Goal: Understand process/instructions: Learn how to perform a task or action

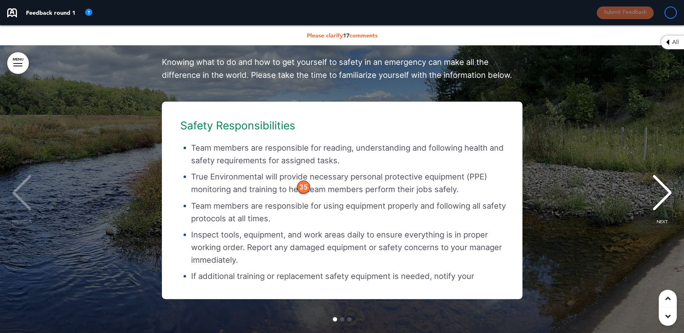
scroll to position [176, 0]
click at [226, 144] on div "Safety Responsibilities Team members are responsible for reading, understanding…" at bounding box center [338, 200] width 352 height 161
click at [208, 162] on div "Safety Responsibilities Team members are responsible for reading, understanding…" at bounding box center [338, 200] width 352 height 161
click at [275, 162] on li "Team members are responsible for reading, understanding and following health an…" at bounding box center [349, 154] width 316 height 25
click at [262, 155] on li "Team members are responsible for reading, understanding and following health an…" at bounding box center [349, 154] width 316 height 25
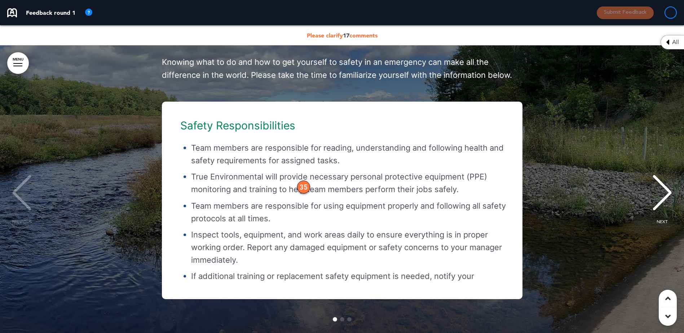
drag, startPoint x: 300, startPoint y: 133, endPoint x: 269, endPoint y: 134, distance: 30.6
click at [249, 143] on div "Safety Responsibilities Team members are responsible for reading, understanding…" at bounding box center [338, 200] width 352 height 161
click at [248, 143] on div "Safety Responsibilities Team members are responsible for reading, understanding…" at bounding box center [338, 200] width 352 height 161
click at [242, 131] on h6 "Safety Responsibilities" at bounding box center [343, 125] width 327 height 11
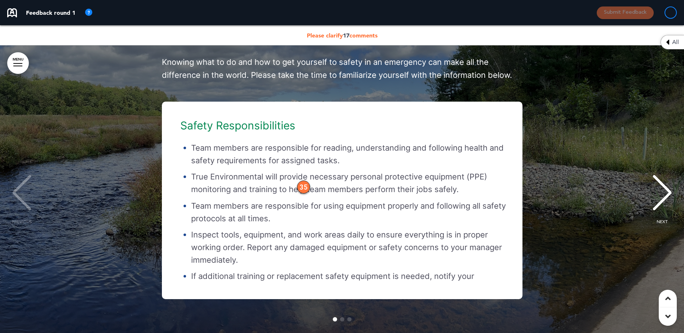
click at [241, 131] on h6 "Safety Responsibilities" at bounding box center [343, 125] width 327 height 11
click at [615, 68] on div "Workplace Safety Workplace safety is a team responsibility that requires vigila…" at bounding box center [341, 142] width 669 height 429
click at [513, 174] on div "Safety Responsibilities Team members are responsible for reading, understanding…" at bounding box center [338, 200] width 352 height 161
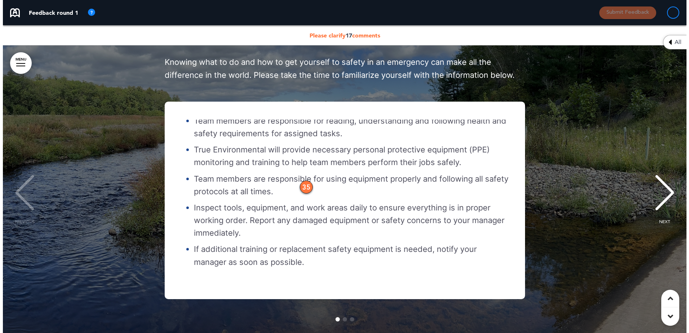
scroll to position [27, 0]
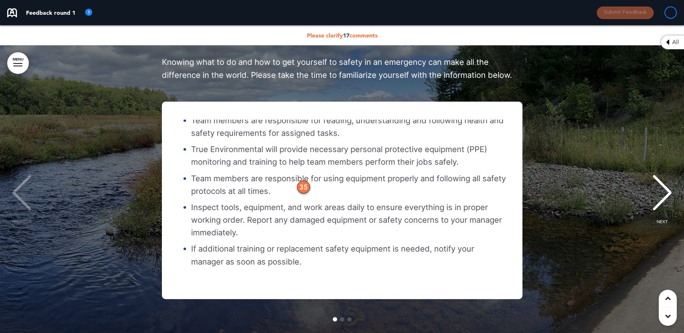
click at [308, 268] on p "If additional training or replacement safety equipment is needed, notify your m…" at bounding box center [349, 255] width 316 height 25
click at [218, 140] on ul "Team members are responsible for reading, understanding and following health an…" at bounding box center [343, 191] width 327 height 154
click at [307, 193] on div "35" at bounding box center [303, 187] width 13 height 13
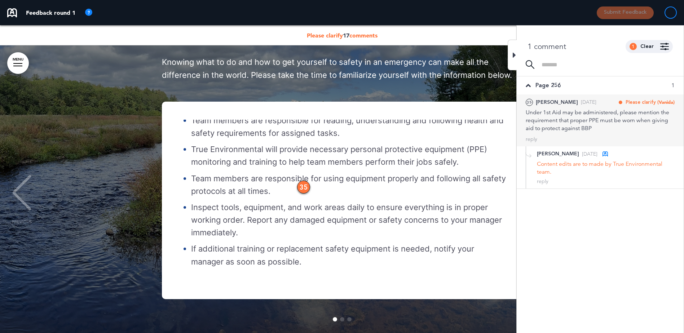
click at [611, 122] on div "Under 1st Aid may be administered, please mention the requirement that proper P…" at bounding box center [599, 120] width 149 height 24
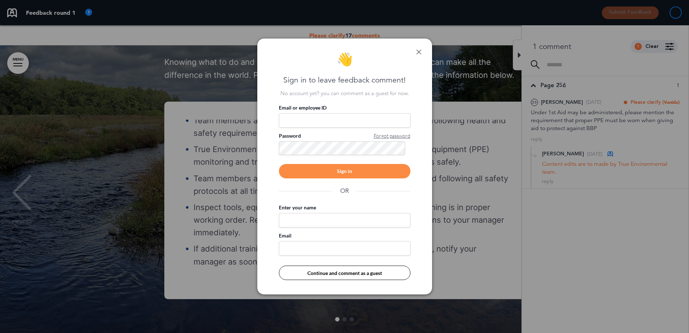
click at [332, 120] on input "Email or employee ID" at bounding box center [345, 120] width 132 height 14
type input "**********"
click at [393, 136] on span "Forgot password" at bounding box center [392, 135] width 37 height 7
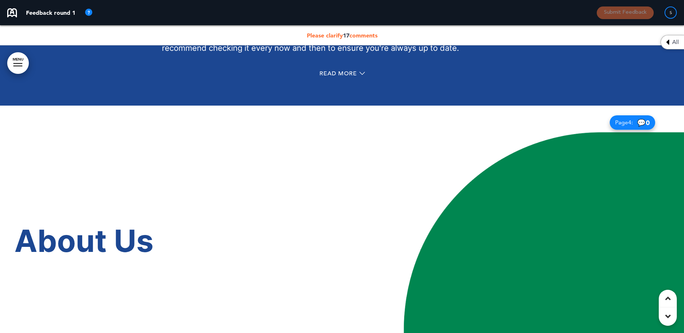
scroll to position [1153, 0]
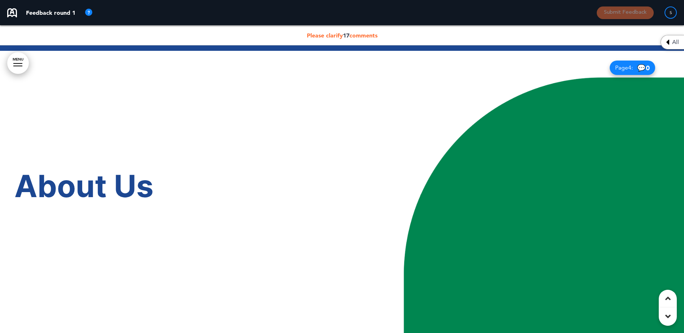
click at [344, 35] on span "17" at bounding box center [346, 35] width 6 height 7
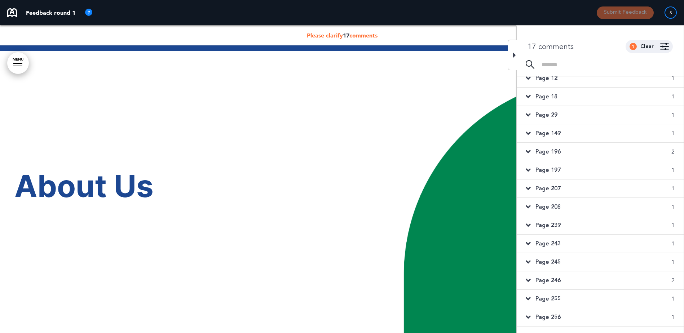
scroll to position [19, 0]
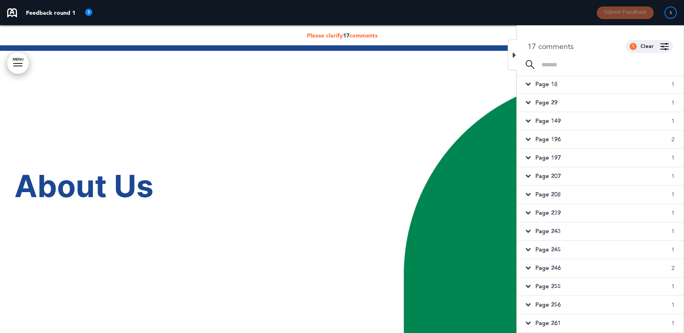
drag, startPoint x: 555, startPoint y: 304, endPoint x: 554, endPoint y: 300, distance: 4.0
click at [554, 303] on span "Page 256" at bounding box center [547, 305] width 25 height 8
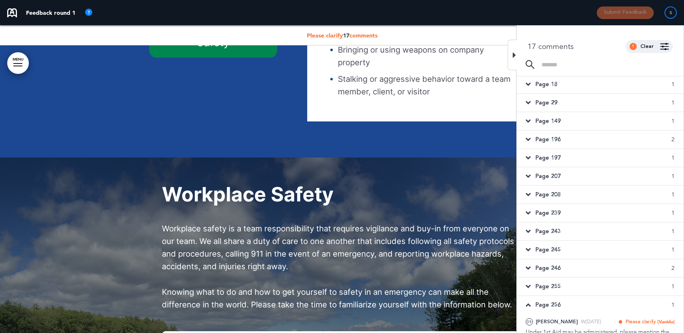
scroll to position [20509, 0]
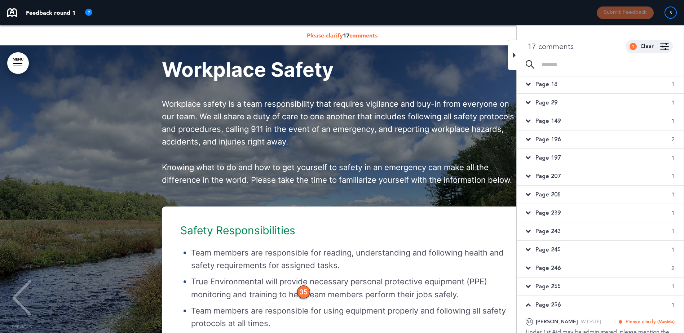
click at [510, 51] on div at bounding box center [511, 55] width 9 height 31
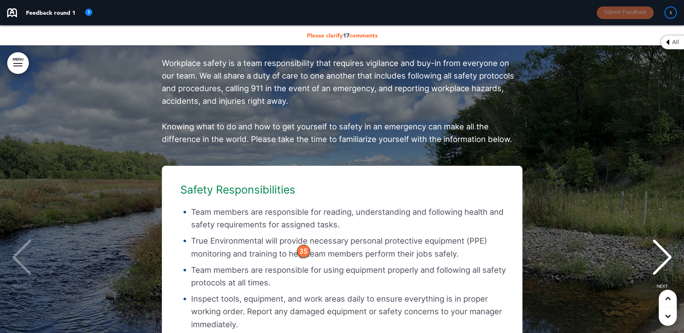
scroll to position [20653, 0]
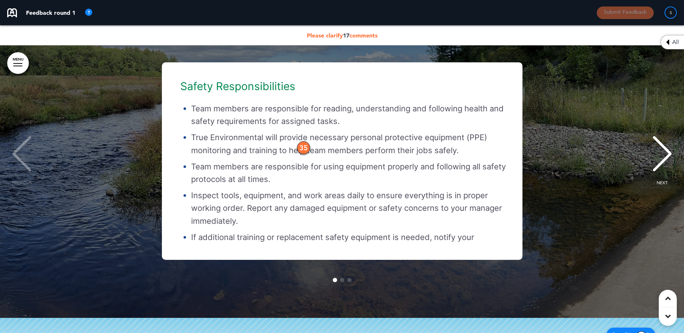
click at [385, 156] on p "True Environmental will provide necessary personal protective equipment (PPE) m…" at bounding box center [349, 143] width 316 height 25
click at [424, 235] on ul "Team members are responsible for reading, understanding and following health an…" at bounding box center [343, 179] width 327 height 154
click at [668, 297] on icon at bounding box center [667, 298] width 5 height 9
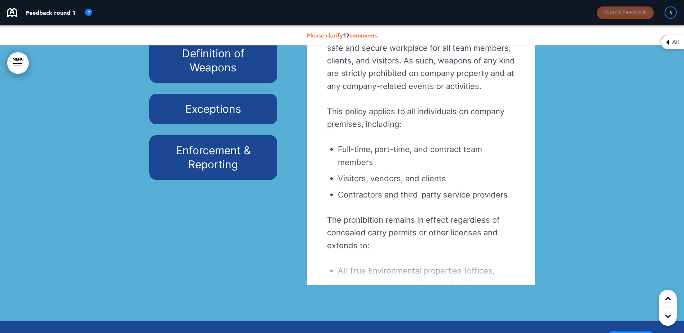
scroll to position [19266, 0]
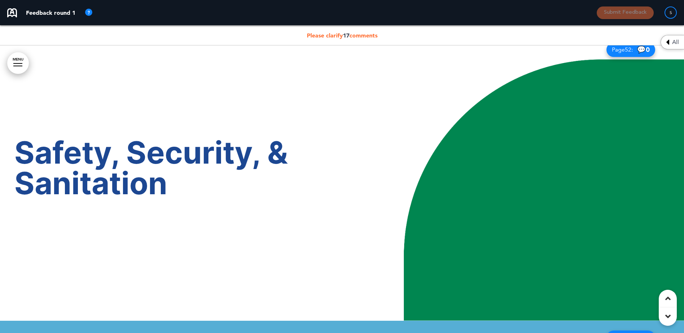
click at [352, 34] on span "Please clarify 17 comments" at bounding box center [342, 35] width 71 height 7
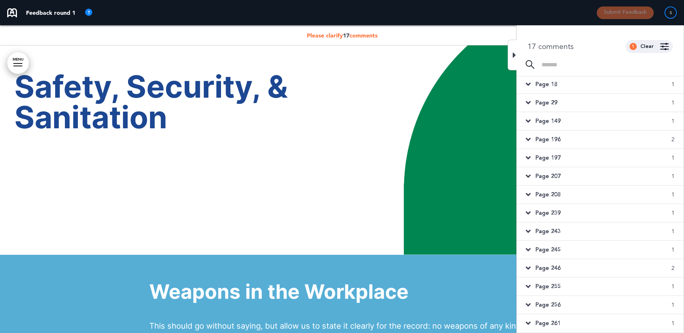
scroll to position [19338, 0]
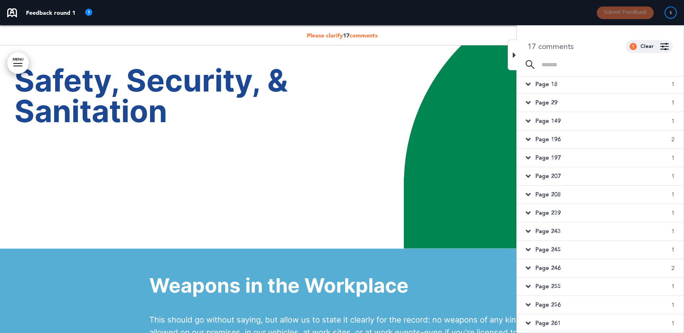
click at [556, 303] on span "Page 256" at bounding box center [547, 305] width 25 height 8
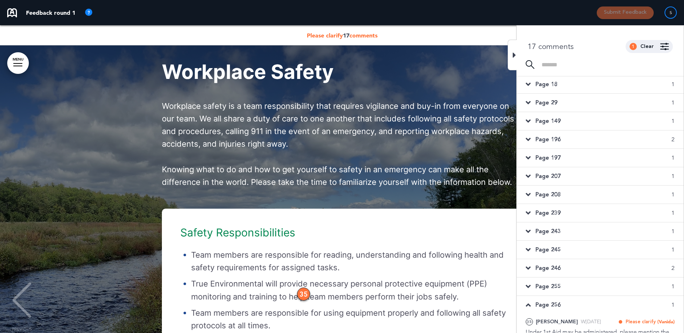
scroll to position [20509, 0]
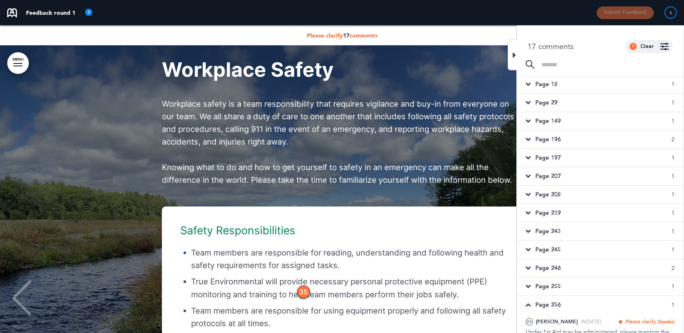
click at [511, 53] on div at bounding box center [511, 55] width 9 height 31
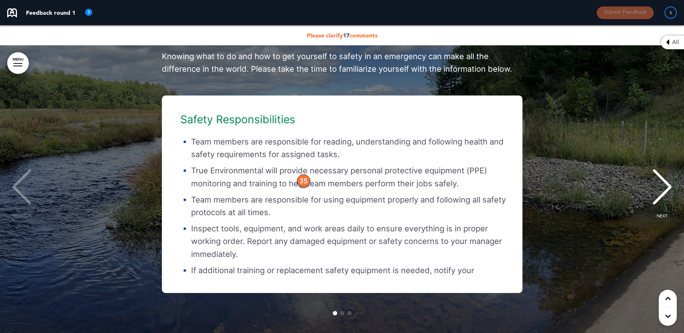
scroll to position [20653, 0]
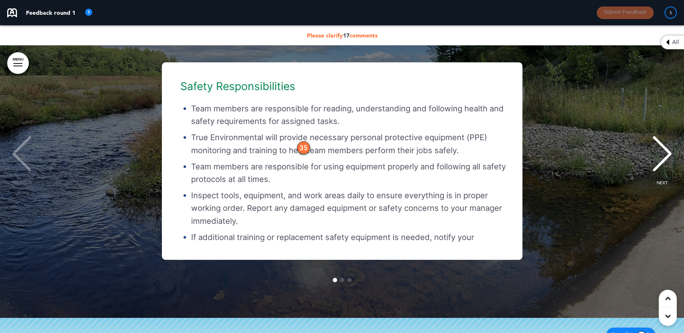
click at [201, 85] on div "Safety Responsibilities Team members are responsible for reading, understanding…" at bounding box center [342, 160] width 360 height 197
click at [344, 122] on li "Team members are responsible for reading, understanding and following health an…" at bounding box center [349, 114] width 316 height 25
click at [479, 235] on div "Safety Responsibilities Team members are responsible for reading, understanding…" at bounding box center [338, 160] width 352 height 161
click at [246, 126] on li "Team members are responsible for reading, understanding and following health an…" at bounding box center [349, 114] width 316 height 25
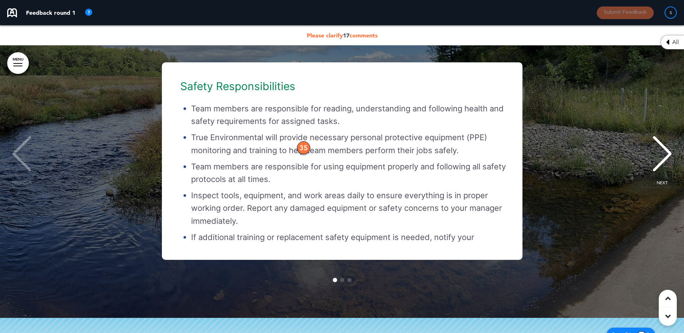
click at [207, 124] on li "Team members are responsible for reading, understanding and following health an…" at bounding box center [349, 114] width 316 height 25
click at [439, 254] on ul "Team members are responsible for reading, understanding and following health an…" at bounding box center [343, 179] width 327 height 154
click at [284, 175] on ul "Team members are responsible for reading, understanding and following health an…" at bounding box center [343, 179] width 327 height 154
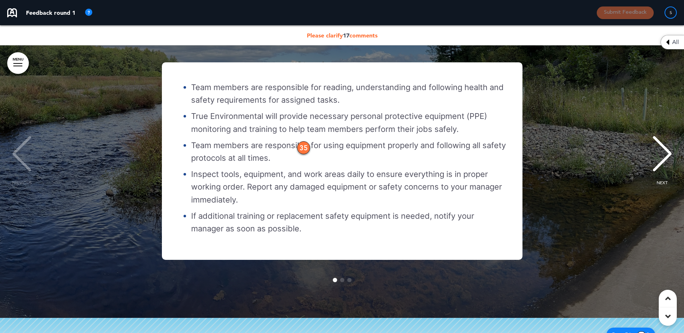
scroll to position [27, 0]
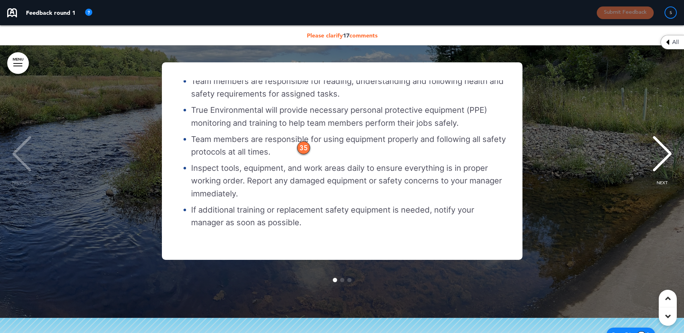
click at [649, 168] on div "Safety Responsibilities Team members are responsible for reading, understanding…" at bounding box center [341, 160] width 669 height 197
click at [659, 163] on div "NEXT" at bounding box center [662, 160] width 22 height 36
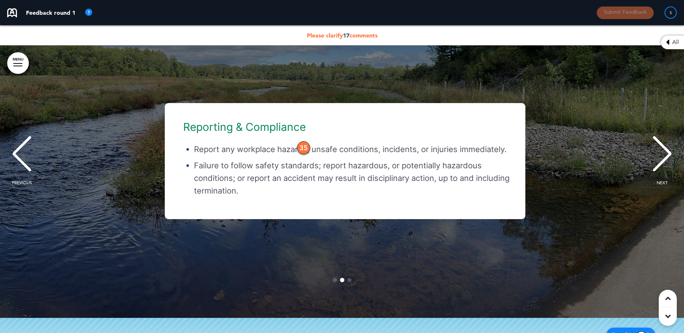
scroll to position [0, 673]
click at [662, 160] on div "NEXT" at bounding box center [662, 160] width 22 height 36
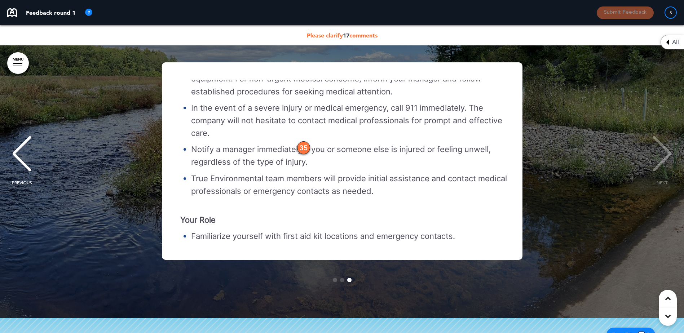
scroll to position [144, 0]
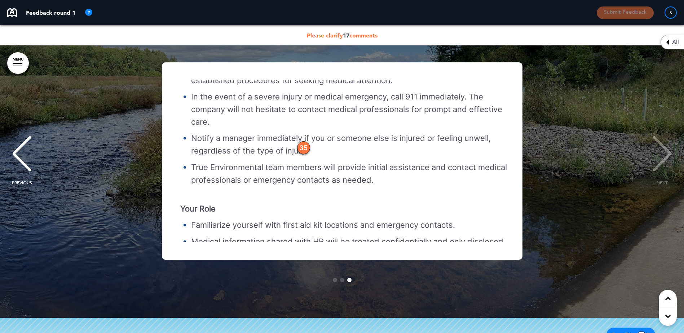
click at [514, 187] on div "First Aid & Medical Assistance True Environmental prioritizes the well-being of…" at bounding box center [338, 160] width 352 height 161
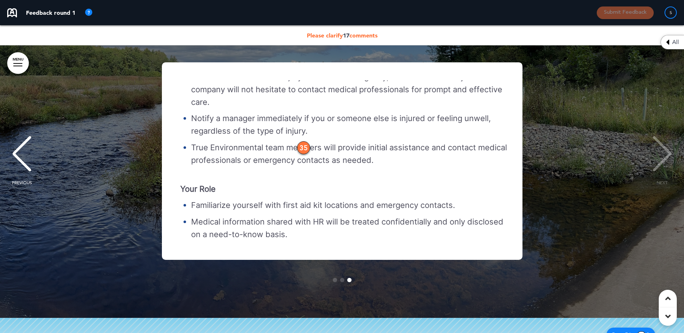
scroll to position [176, 0]
